Goal: Book appointment/travel/reservation

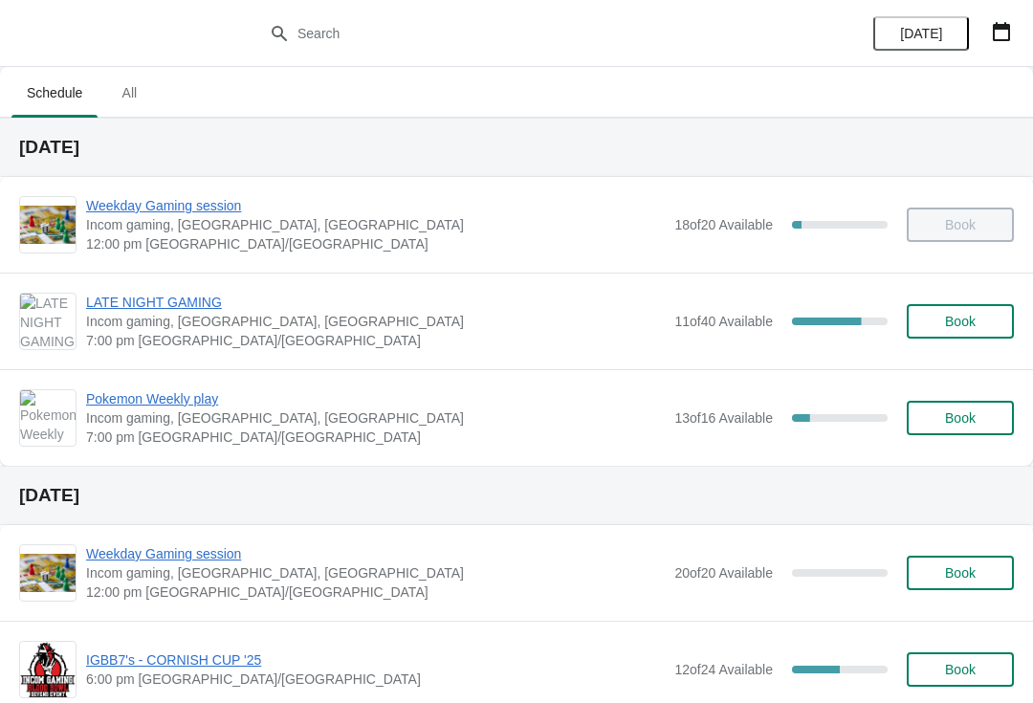
click at [996, 26] on icon "button" at bounding box center [1001, 31] width 17 height 19
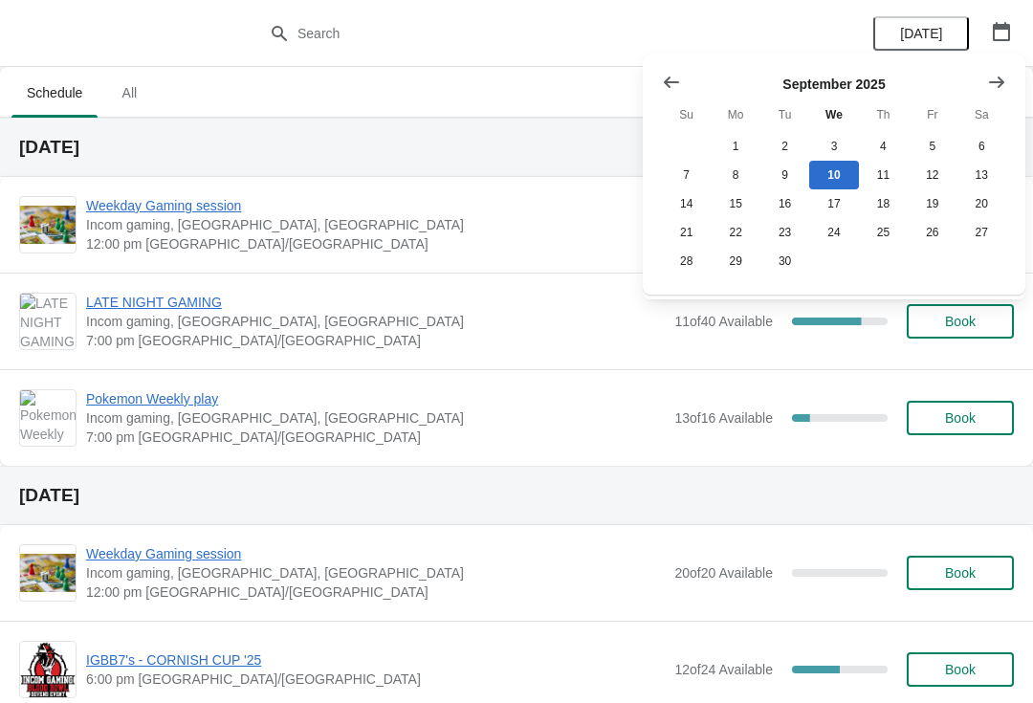
click at [583, 499] on h2 "[DATE]" at bounding box center [516, 495] width 995 height 19
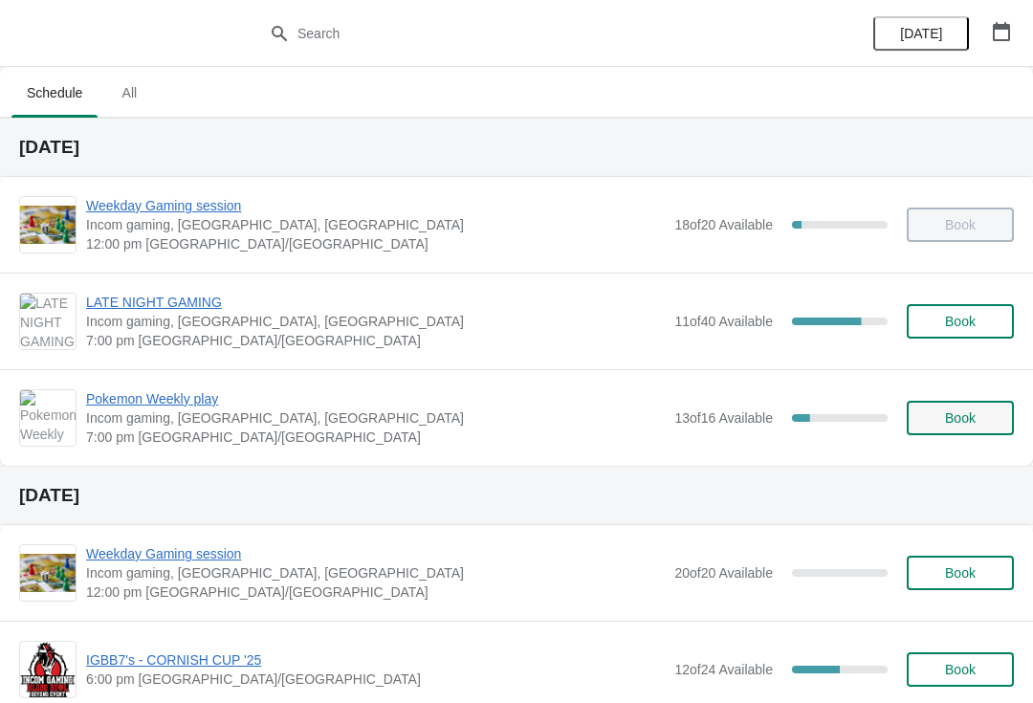
click at [934, 419] on span "Book" at bounding box center [960, 417] width 73 height 15
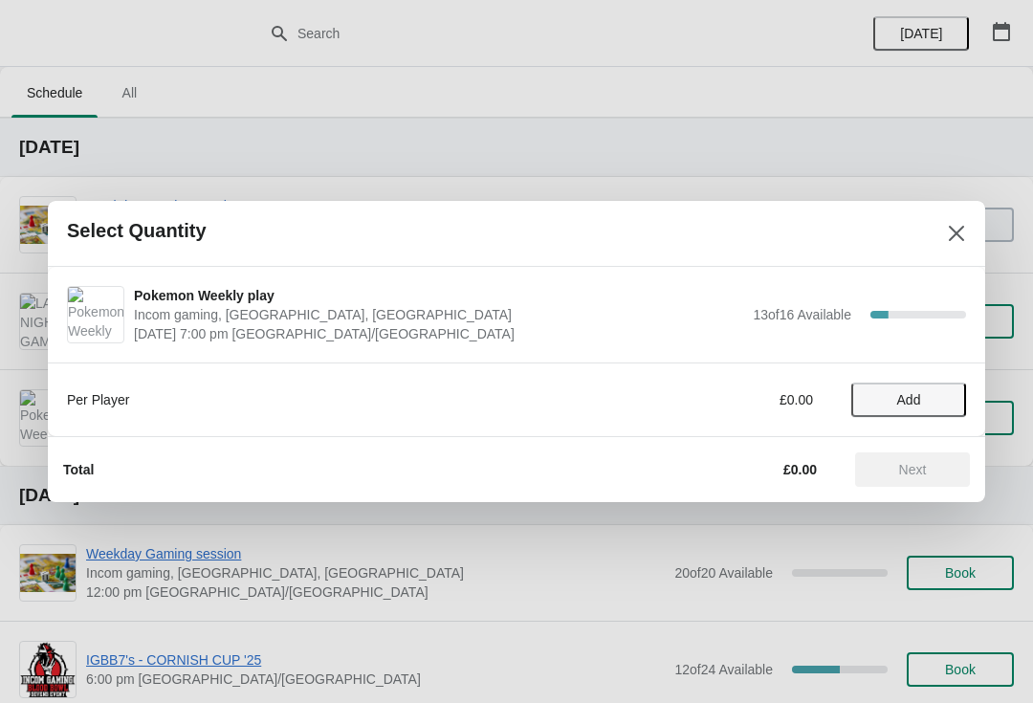
click at [921, 385] on button "Add" at bounding box center [908, 400] width 115 height 34
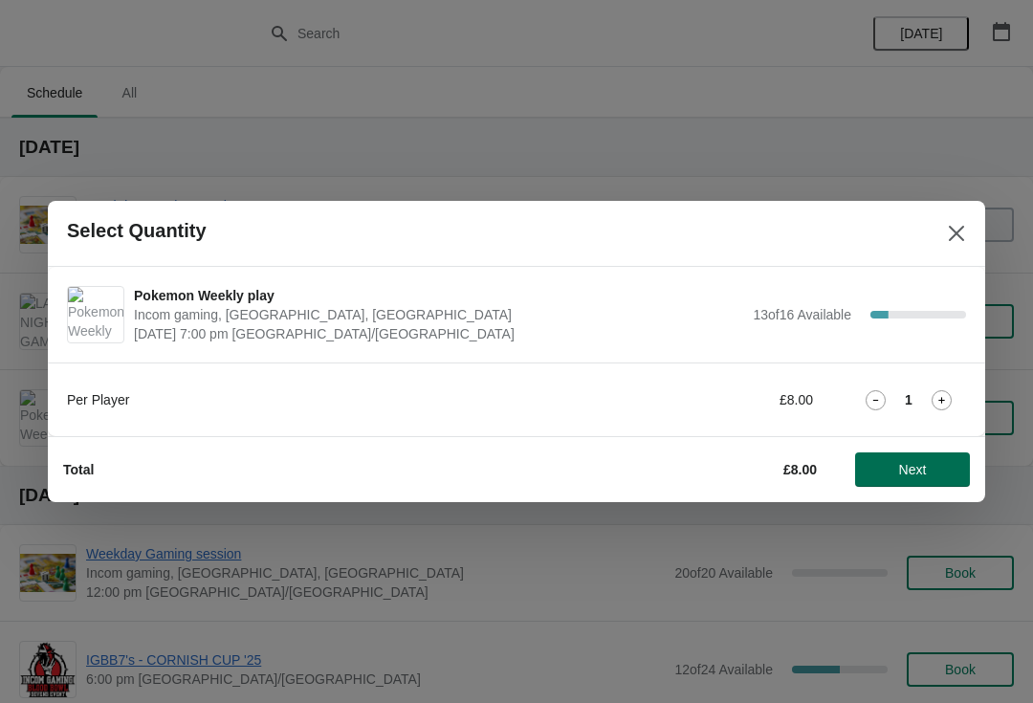
click at [916, 468] on span "Next" at bounding box center [913, 469] width 28 height 15
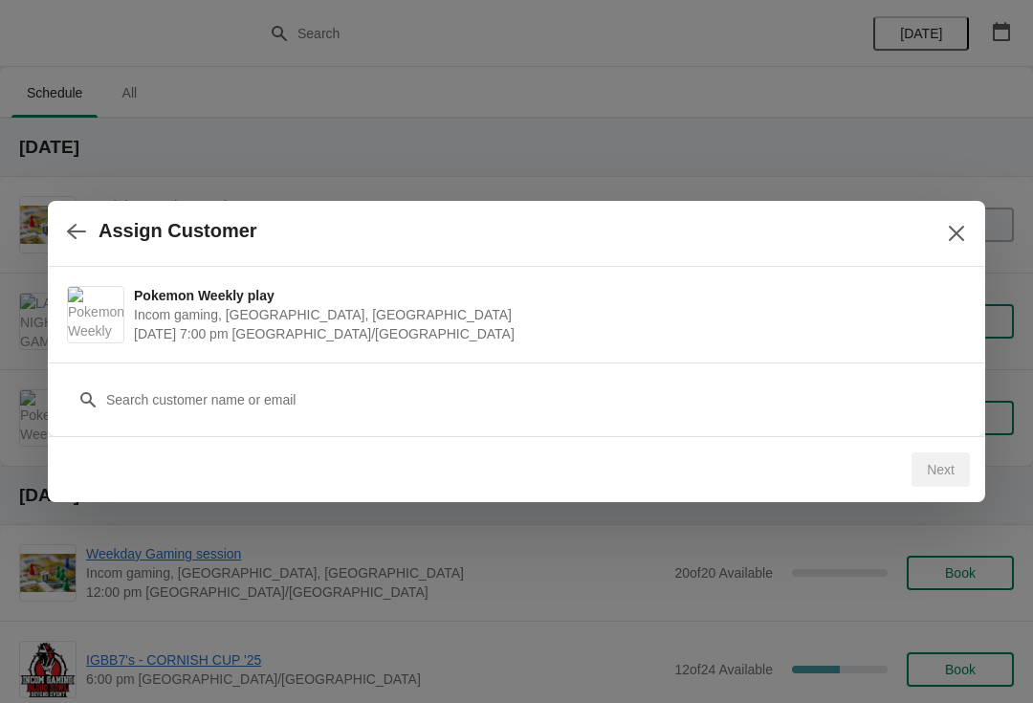
click at [845, 439] on div "Next" at bounding box center [509, 462] width 922 height 50
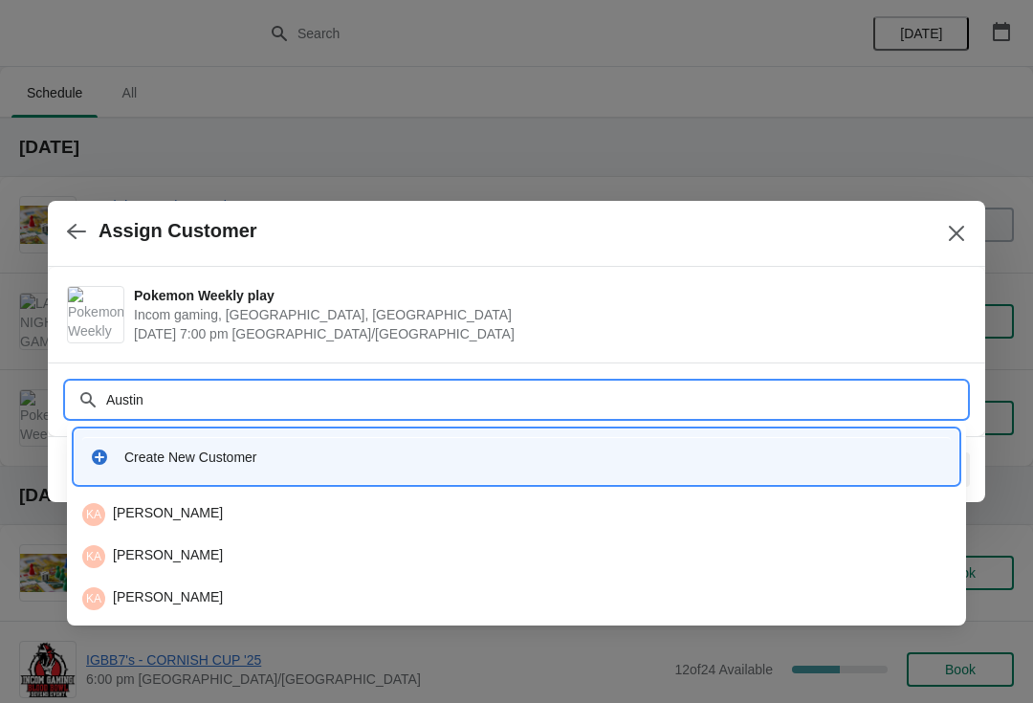
click at [165, 389] on input "Austin" at bounding box center [535, 400] width 861 height 34
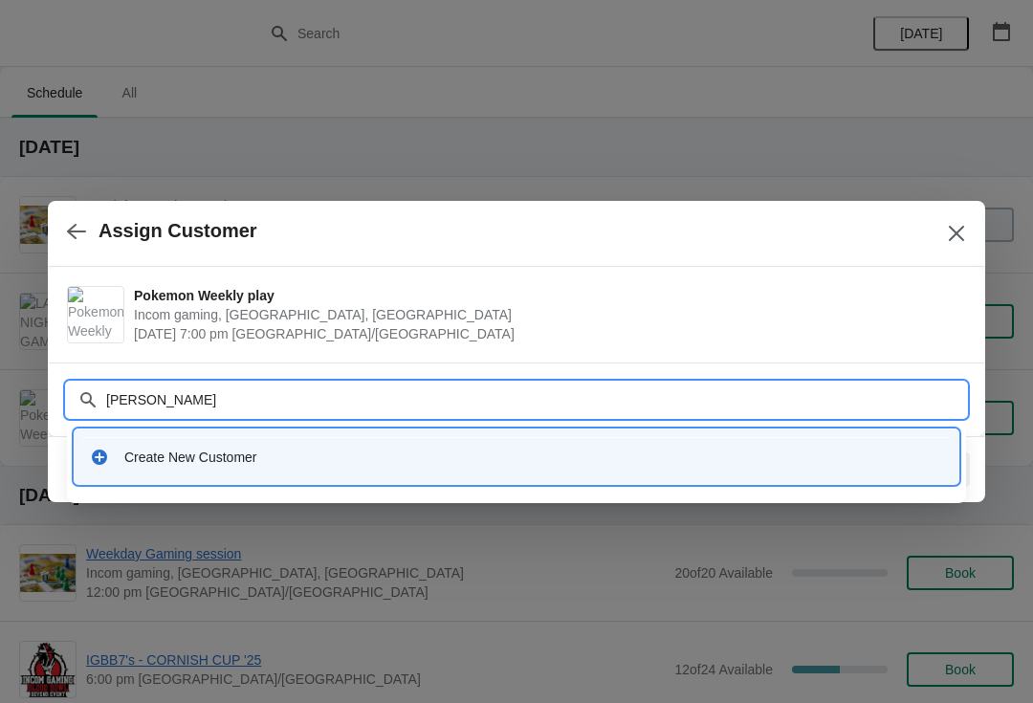
click at [77, 395] on div "[PERSON_NAME]" at bounding box center [516, 400] width 899 height 34
click at [87, 397] on icon at bounding box center [87, 399] width 19 height 19
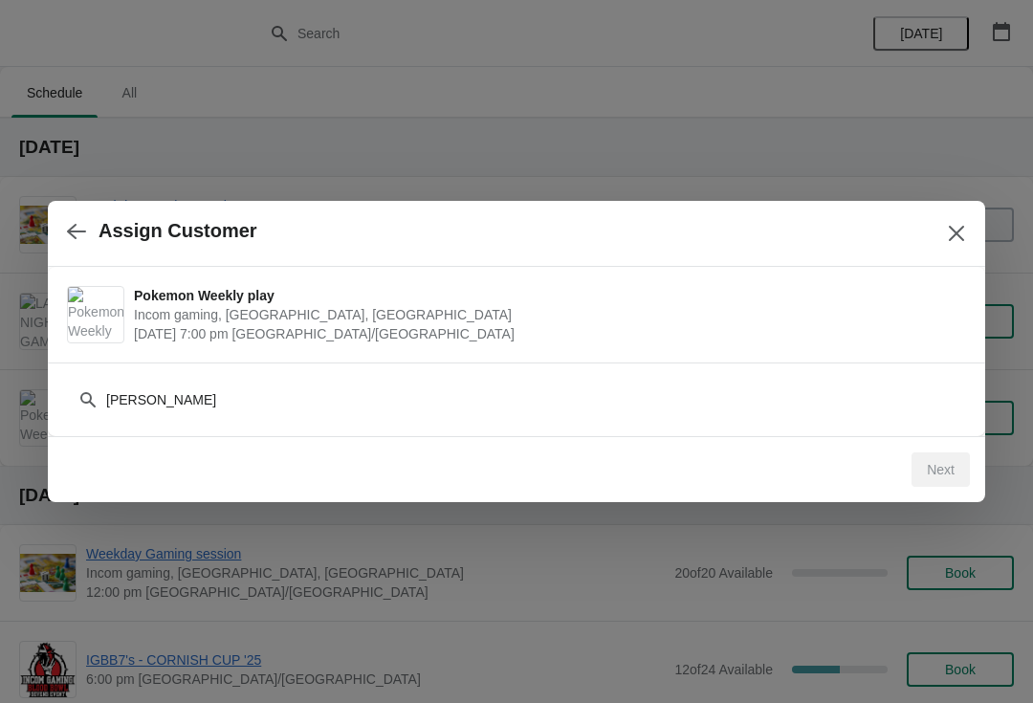
click at [77, 393] on div "[PERSON_NAME]" at bounding box center [516, 400] width 899 height 34
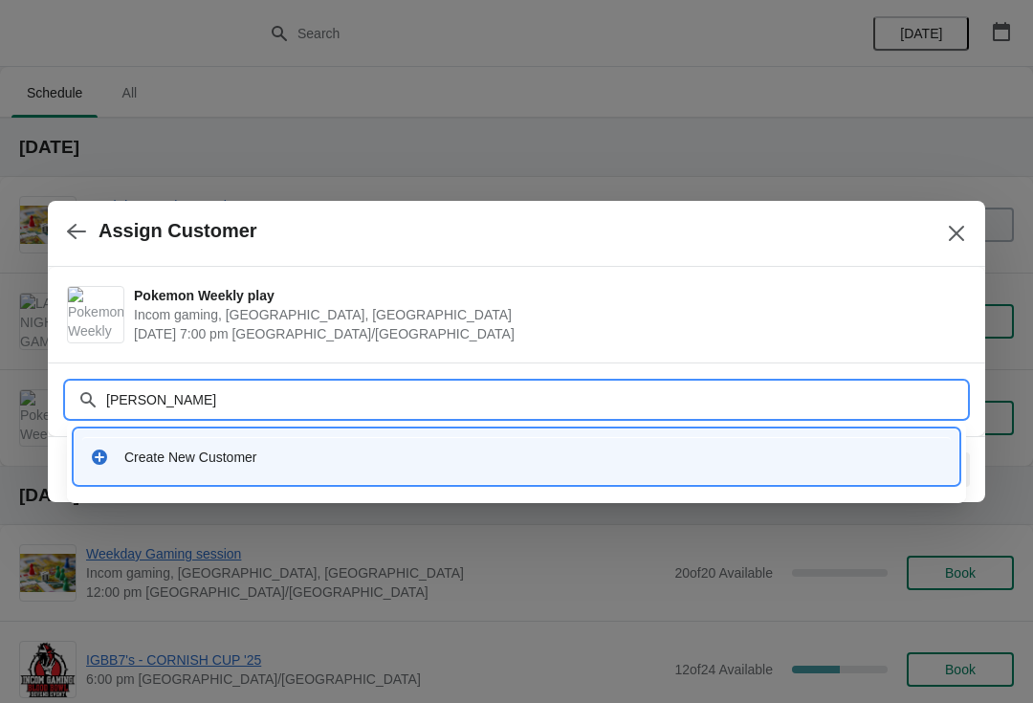
click at [165, 374] on div "Customer [PERSON_NAME]" at bounding box center [516, 390] width 899 height 54
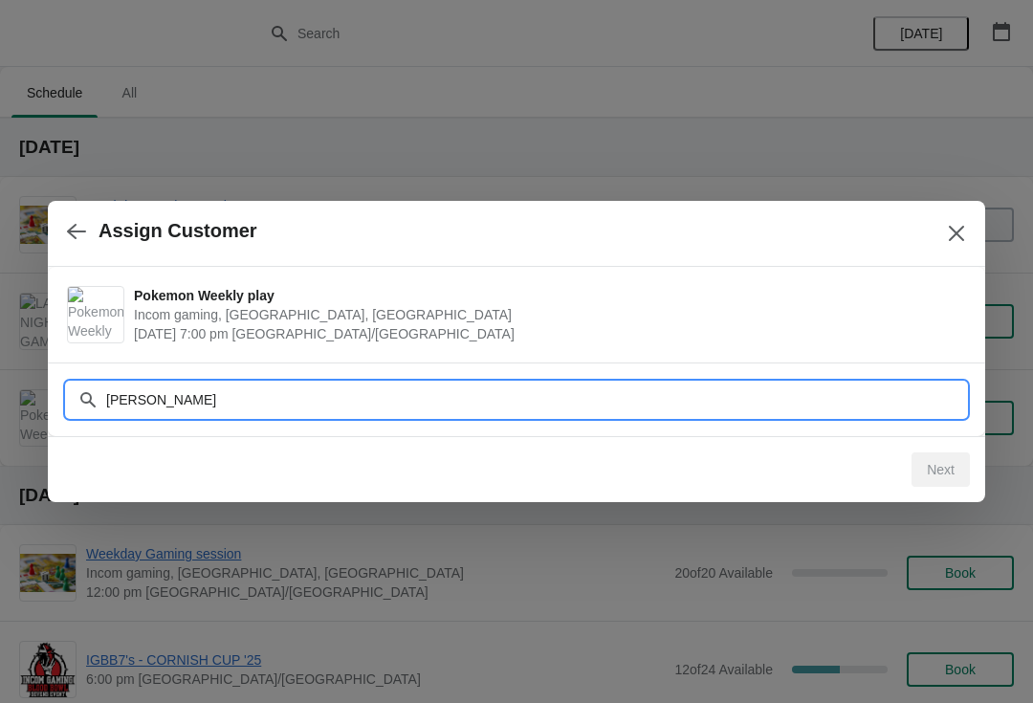
click at [156, 383] on input "[PERSON_NAME]" at bounding box center [535, 400] width 861 height 34
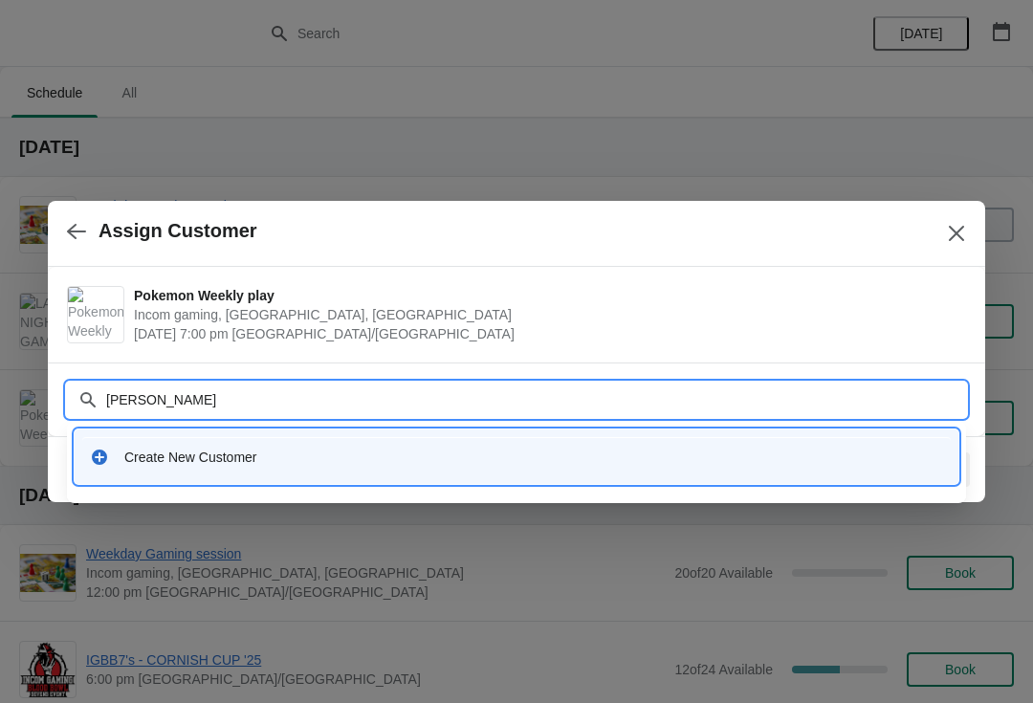
click at [158, 408] on input "[PERSON_NAME]" at bounding box center [535, 400] width 861 height 34
click at [162, 398] on input "[PERSON_NAME]" at bounding box center [535, 400] width 861 height 34
click at [150, 411] on input "[PERSON_NAME]" at bounding box center [535, 400] width 861 height 34
click at [158, 397] on input "[PERSON_NAME]" at bounding box center [535, 400] width 861 height 34
click at [169, 385] on input "[PERSON_NAME]" at bounding box center [535, 400] width 861 height 34
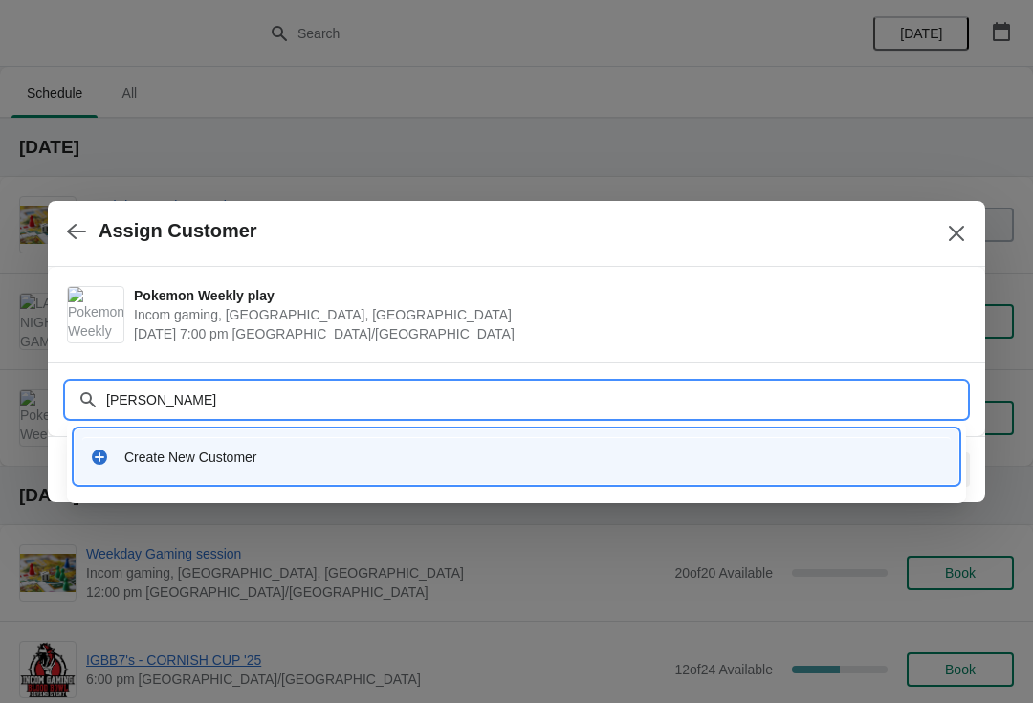
click at [223, 386] on input "[PERSON_NAME]" at bounding box center [535, 400] width 861 height 34
click at [210, 398] on input "[PERSON_NAME]" at bounding box center [535, 400] width 861 height 34
click at [101, 399] on div "[PERSON_NAME]" at bounding box center [516, 400] width 899 height 34
click at [82, 410] on div "[PERSON_NAME]" at bounding box center [516, 400] width 899 height 34
click at [82, 408] on icon at bounding box center [87, 399] width 19 height 19
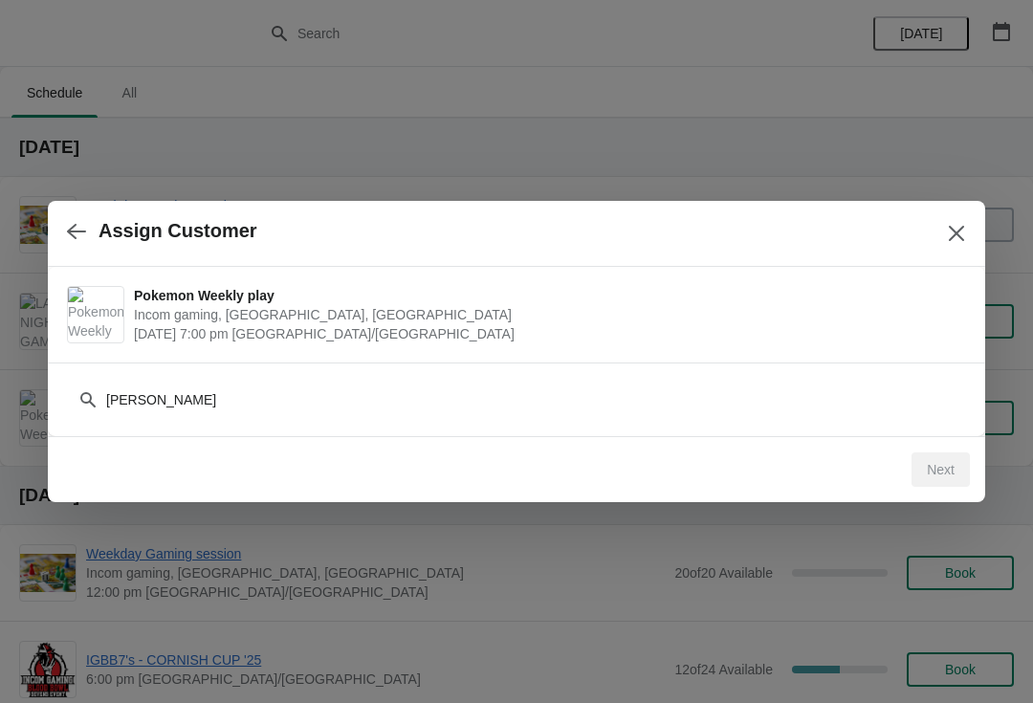
click at [84, 392] on icon at bounding box center [87, 399] width 19 height 19
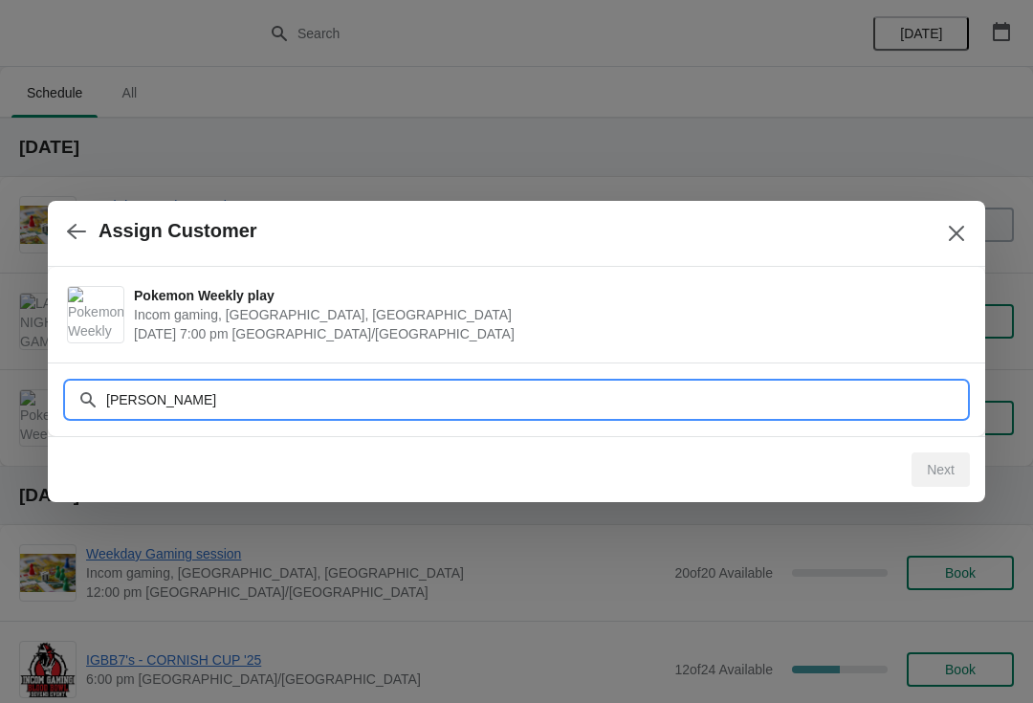
click at [200, 395] on input "[PERSON_NAME]" at bounding box center [535, 400] width 861 height 34
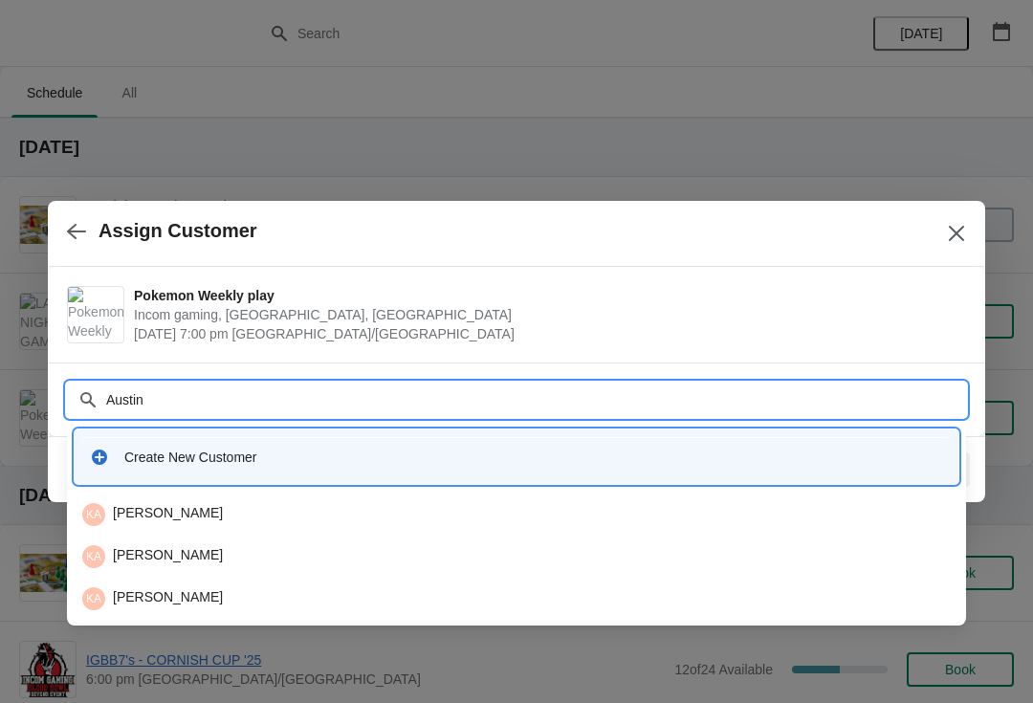
click at [154, 398] on input "Austin" at bounding box center [535, 400] width 861 height 34
type input "A"
type input "Windso"
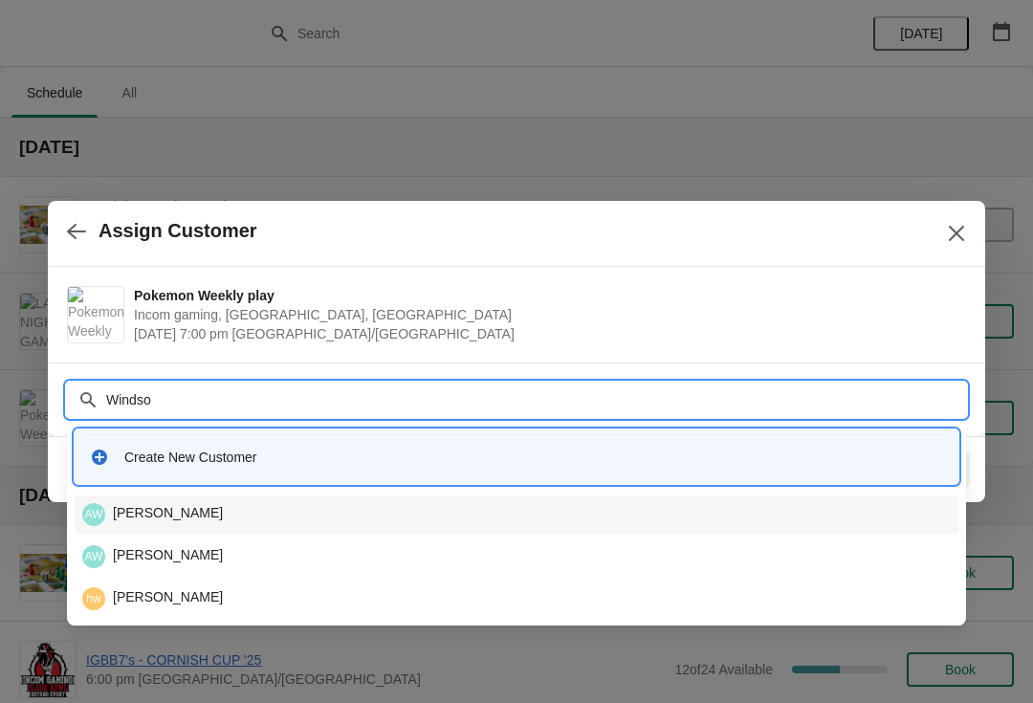
click at [174, 515] on div "[PERSON_NAME]" at bounding box center [516, 514] width 868 height 23
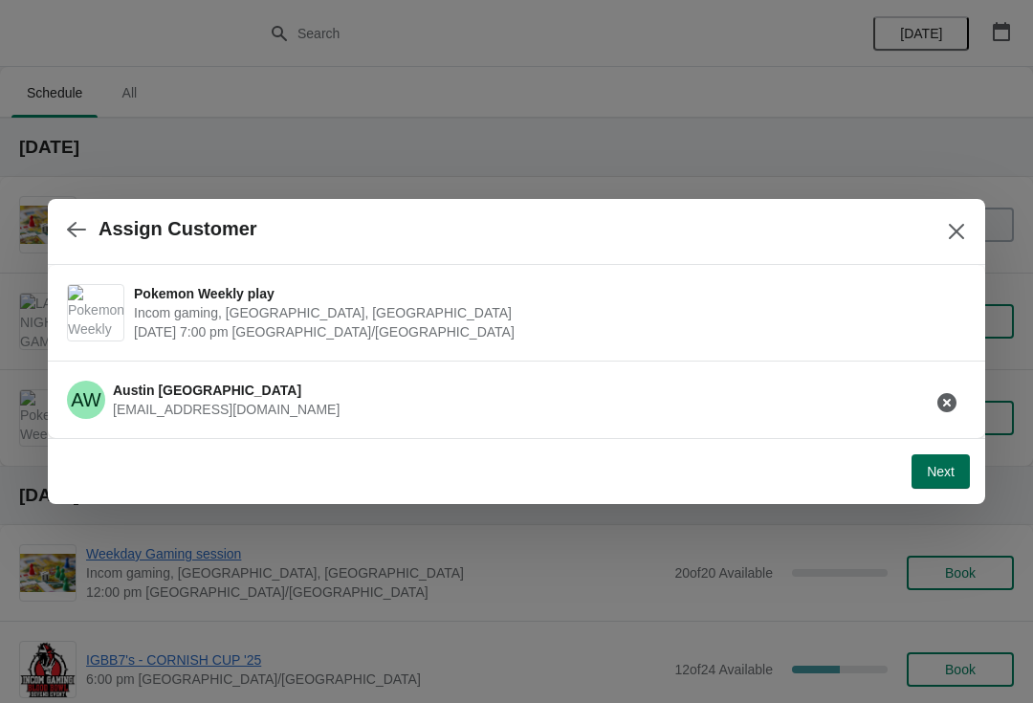
click at [954, 463] on button "Next" at bounding box center [940, 471] width 58 height 34
